Goal: Task Accomplishment & Management: Use online tool/utility

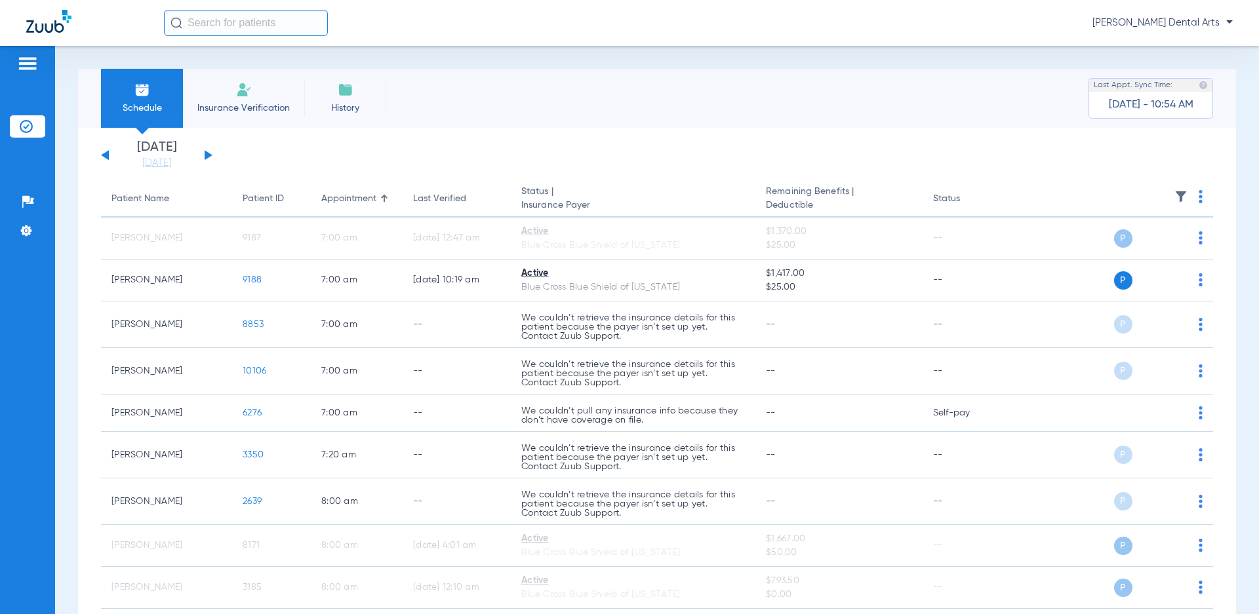
click at [1198, 198] on img at bounding box center [1200, 196] width 4 height 13
click at [205, 157] on div at bounding box center [629, 307] width 1259 height 614
click at [178, 161] on link "[DATE]" at bounding box center [156, 163] width 79 height 13
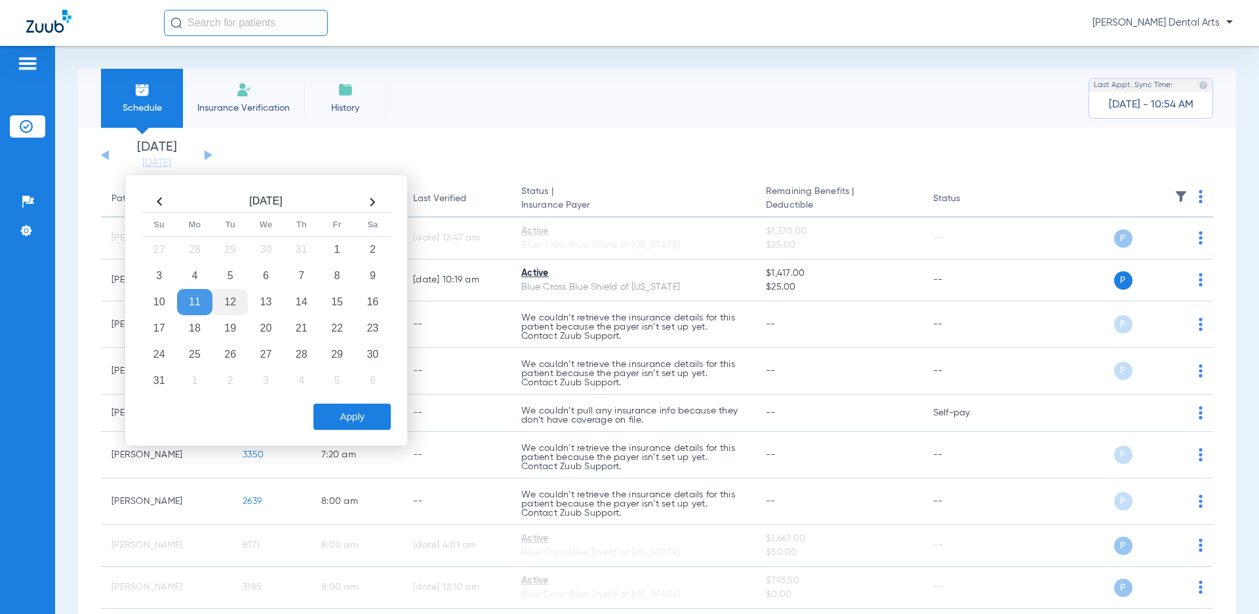
click at [233, 299] on td "12" at bounding box center [229, 302] width 35 height 26
click at [334, 410] on button "Apply" at bounding box center [351, 417] width 77 height 26
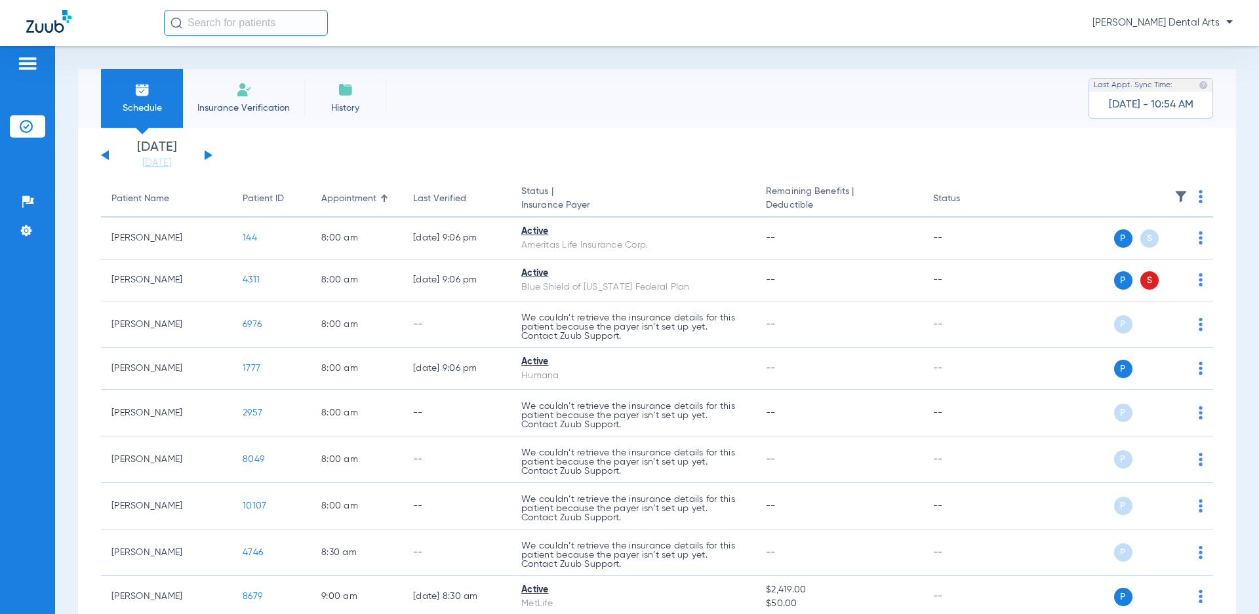
click at [1198, 197] on img at bounding box center [1200, 196] width 4 height 13
click at [1127, 248] on span "Verify All" at bounding box center [1140, 248] width 82 height 9
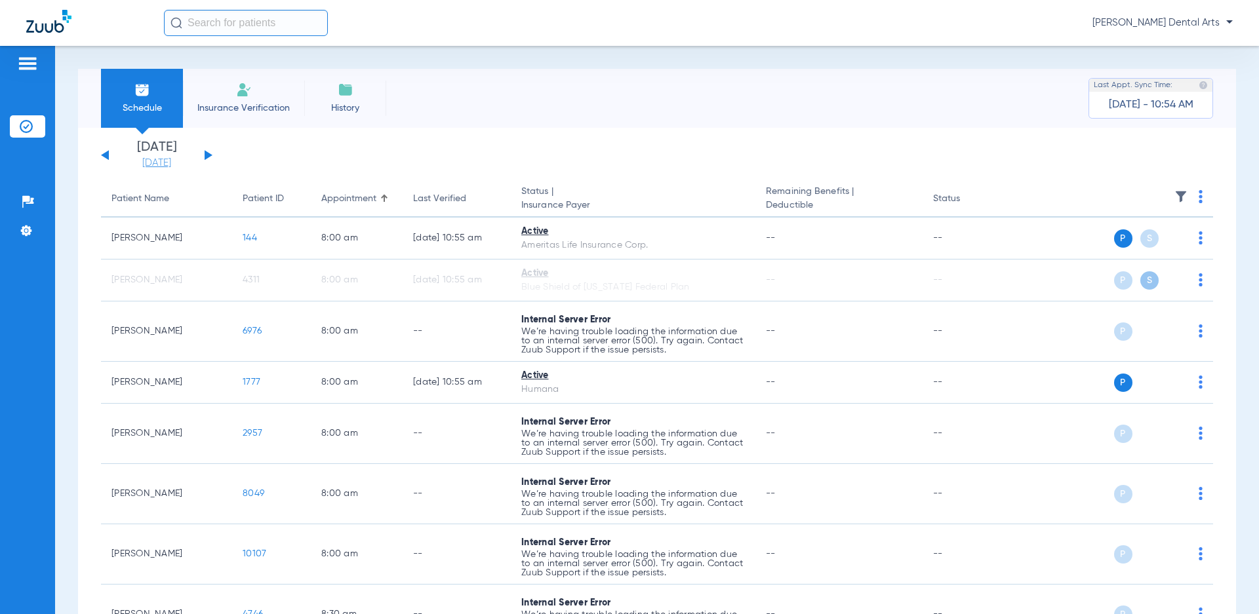
click at [165, 163] on link "[DATE]" at bounding box center [156, 163] width 79 height 13
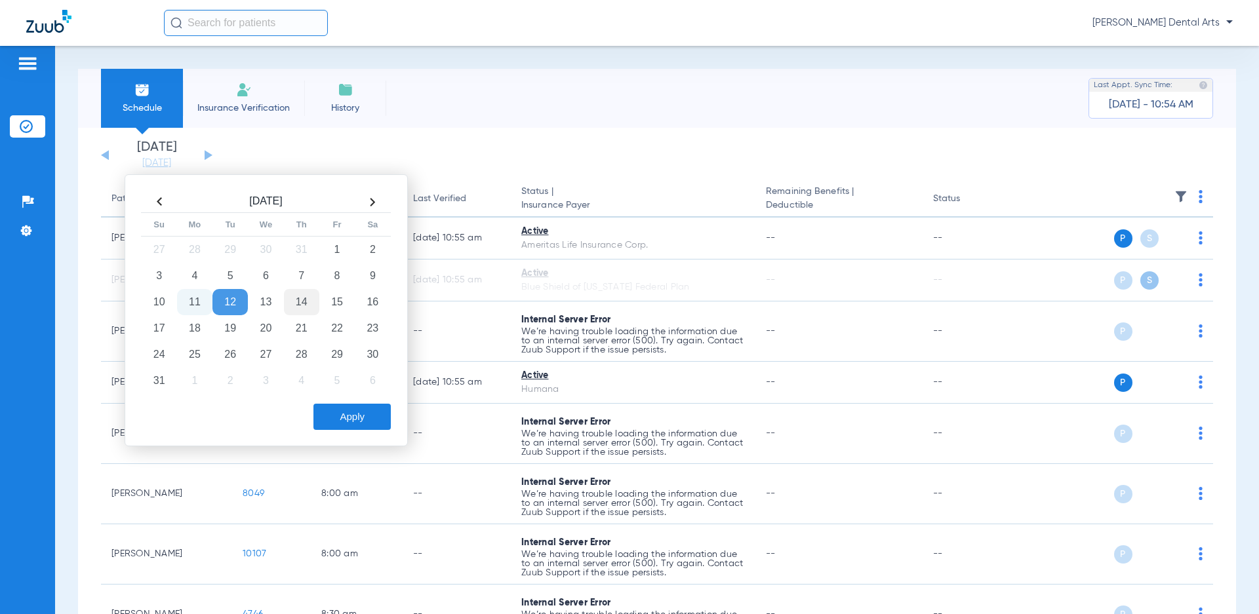
click at [300, 301] on td "14" at bounding box center [301, 302] width 35 height 26
click at [349, 420] on button "Apply" at bounding box center [351, 417] width 77 height 26
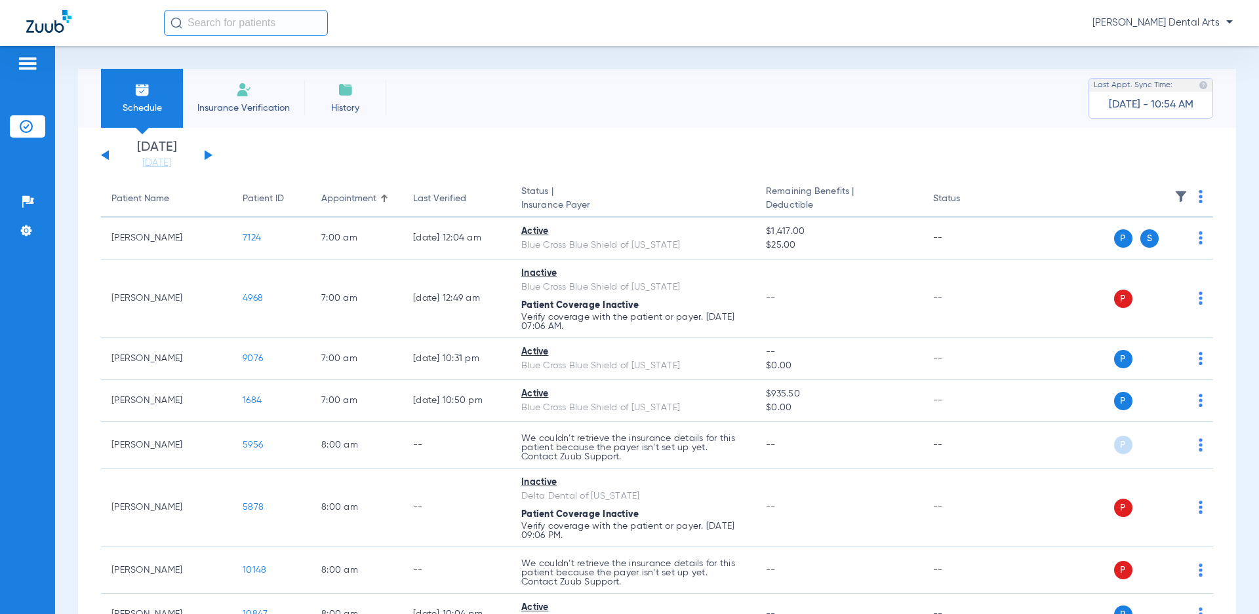
click at [1198, 197] on img at bounding box center [1200, 196] width 4 height 13
click at [1116, 247] on span "Verify All" at bounding box center [1140, 248] width 82 height 9
